Goal: Contribute content: Contribute content

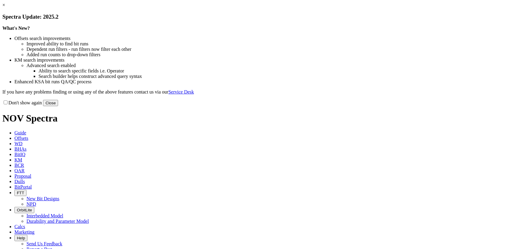
click at [58, 106] on button "Close" at bounding box center [50, 103] width 15 height 6
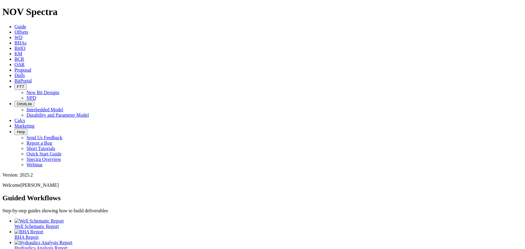
click at [25, 73] on span "Dulls" at bounding box center [19, 75] width 11 height 5
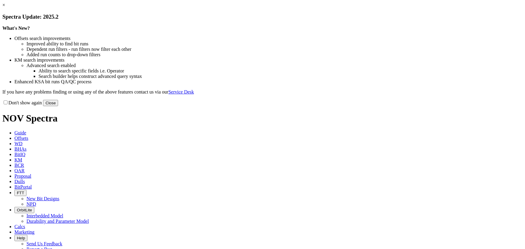
click at [5, 8] on link "×" at bounding box center [3, 4] width 3 height 5
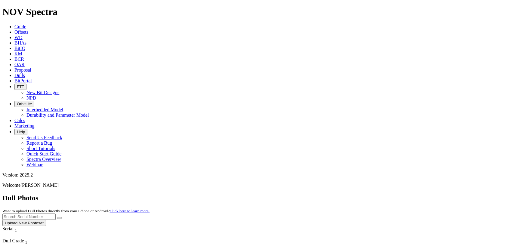
click at [480, 183] on p "Welcome [PERSON_NAME]" at bounding box center [262, 185] width 520 height 5
click at [46, 220] on button "Upload New Photoset" at bounding box center [24, 223] width 44 height 6
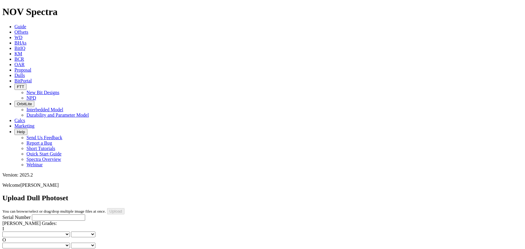
click at [48, 214] on input "Serial Number" at bounding box center [58, 217] width 53 height 6
type input "A320808"
click at [36, 226] on div "I No lost, worn or damaged cutters 0 1 2 3 4 5 6 7 8 No diamond table left on a…" at bounding box center [262, 231] width 520 height 11
click at [23, 232] on select "No lost, worn or damaged cutters 0 1 2 3 4 5 6 7 8 No diamond table left on any…" at bounding box center [35, 235] width 67 height 6
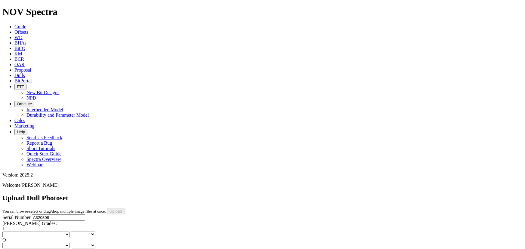
select select "number:1"
click at [12, 232] on select "No lost, worn or damaged cutters 0 1 2 3 4 5 6 7 8 No diamond table left on any…" at bounding box center [35, 235] width 67 height 6
select select "number:1"
click at [48, 243] on select "No lost, worn or damaged cutters 0 1 2 3 4 5 6 7 8 No diamond table left on any…" at bounding box center [35, 246] width 67 height 6
select select "number:1"
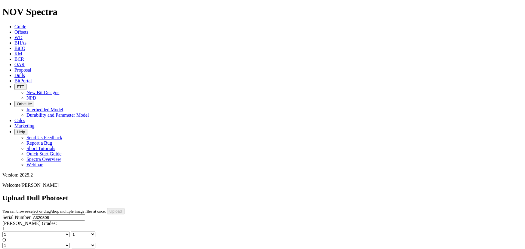
click at [43, 243] on select "No lost, worn or damaged cutters 0 1 2 3 4 5 6 7 8 No diamond table left on any…" at bounding box center [35, 246] width 67 height 6
select select "number:1"
select select "string:BT"
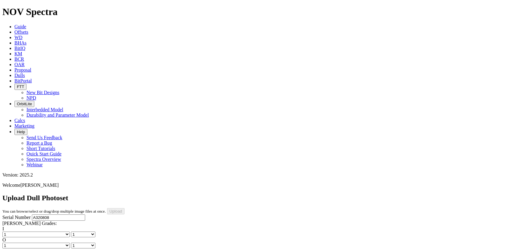
select select "string:BT"
select select "string:C"
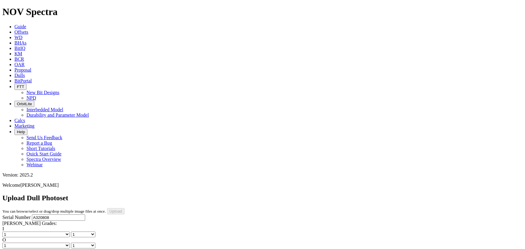
select select "string:C"
select select "string:X"
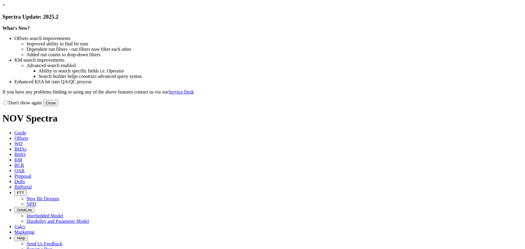
click at [383, 106] on div "Don't show again Close" at bounding box center [262, 103] width 520 height 7
click at [58, 106] on button "Close" at bounding box center [50, 103] width 15 height 6
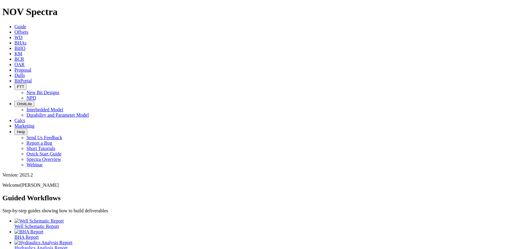
click at [25, 73] on span "Dulls" at bounding box center [19, 75] width 11 height 5
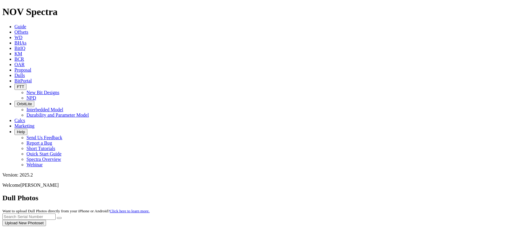
click at [494, 226] on div at bounding box center [262, 226] width 520 height 0
click at [46, 220] on button "Upload New Photoset" at bounding box center [24, 223] width 44 height 6
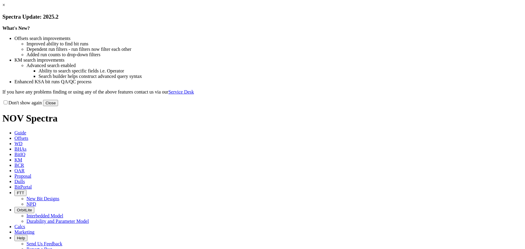
click at [58, 106] on button "Close" at bounding box center [50, 103] width 15 height 6
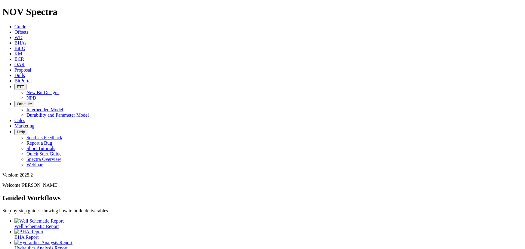
click at [25, 73] on span "Dulls" at bounding box center [19, 75] width 11 height 5
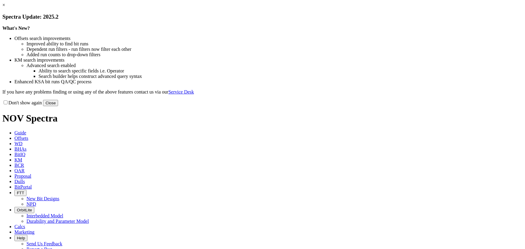
drag, startPoint x: 385, startPoint y: 161, endPoint x: 388, endPoint y: 162, distance: 3.1
click at [58, 106] on button "Close" at bounding box center [50, 103] width 15 height 6
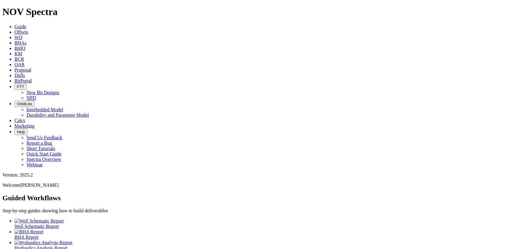
click at [14, 73] on icon at bounding box center [14, 75] width 0 height 5
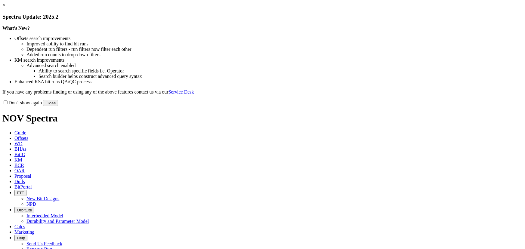
click at [58, 106] on button "Close" at bounding box center [50, 103] width 15 height 6
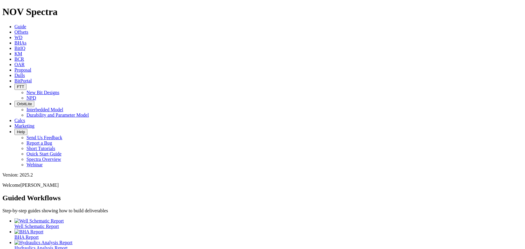
click at [25, 73] on link "Dulls" at bounding box center [19, 75] width 11 height 5
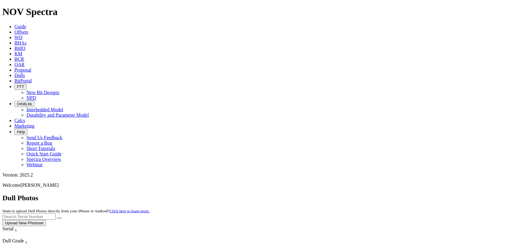
click at [444, 194] on div "Dull Photos Want to upload Dull Photos directly from your iPhone or Android? Cl…" at bounding box center [262, 210] width 520 height 32
click at [56, 214] on input "text" at bounding box center [28, 217] width 53 height 6
type input "A320475"
click at [57, 217] on button "submit" at bounding box center [59, 218] width 5 height 2
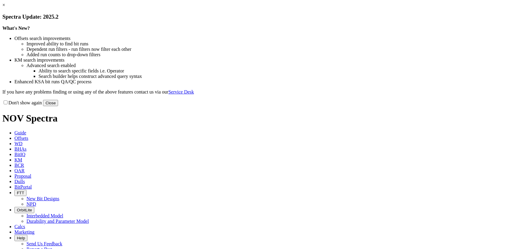
click at [58, 106] on button "Close" at bounding box center [50, 103] width 15 height 6
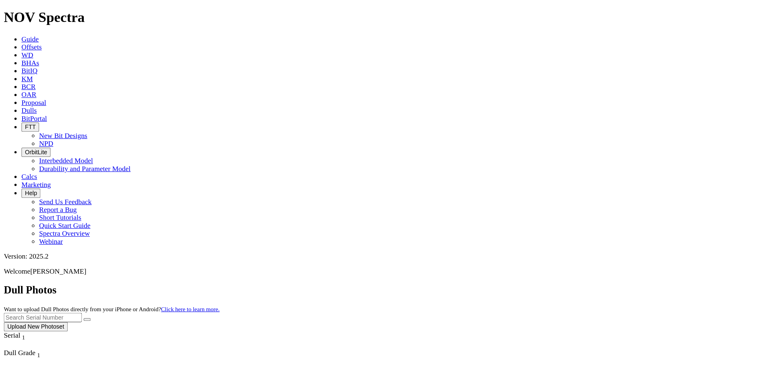
scroll to position [54, 0]
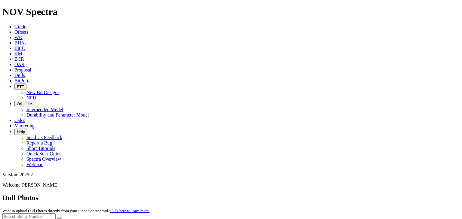
scroll to position [54, 0]
click at [272, 194] on div "Dull Photos Want to upload Dull Photos directly from your iPhone or Android? Cl…" at bounding box center [230, 210] width 457 height 32
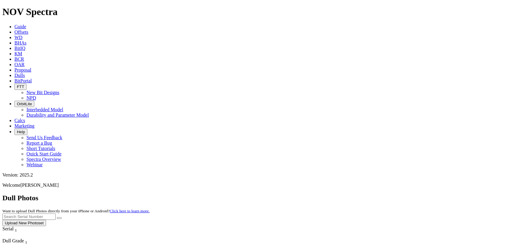
scroll to position [0, 0]
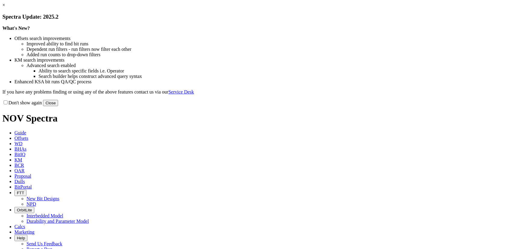
click at [58, 106] on button "Close" at bounding box center [50, 103] width 15 height 6
drag, startPoint x: 384, startPoint y: 155, endPoint x: 381, endPoint y: 159, distance: 4.7
click at [384, 95] on div "What's New? Offsets search improvements Improved ability to find bit runs Depen…" at bounding box center [262, 60] width 520 height 69
click at [58, 106] on button "Close" at bounding box center [50, 103] width 15 height 6
